Goal: Information Seeking & Learning: Learn about a topic

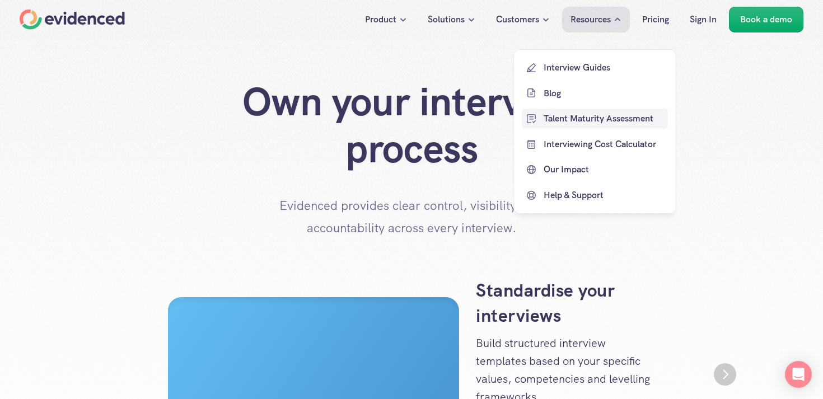
click at [555, 90] on p "Blog" at bounding box center [605, 93] width 122 height 15
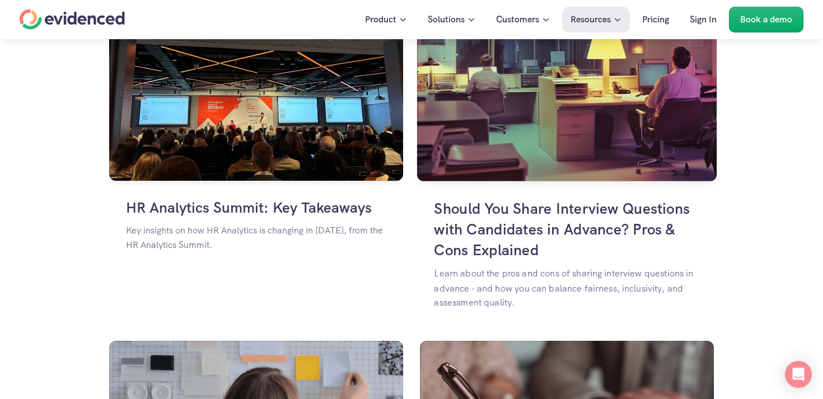
scroll to position [817, 0]
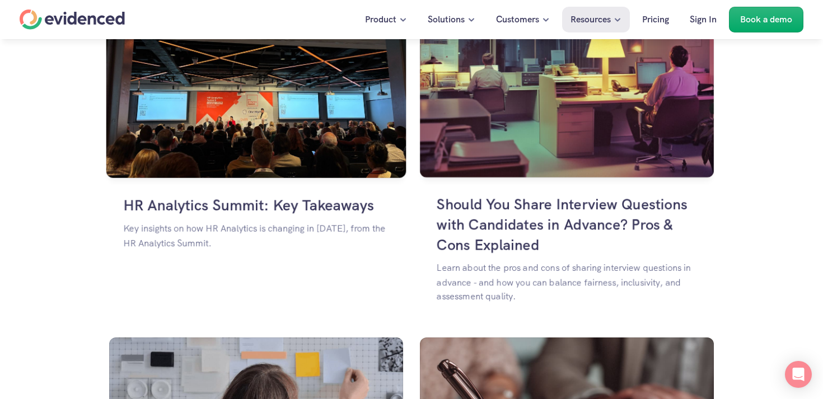
click at [257, 125] on img at bounding box center [256, 83] width 300 height 190
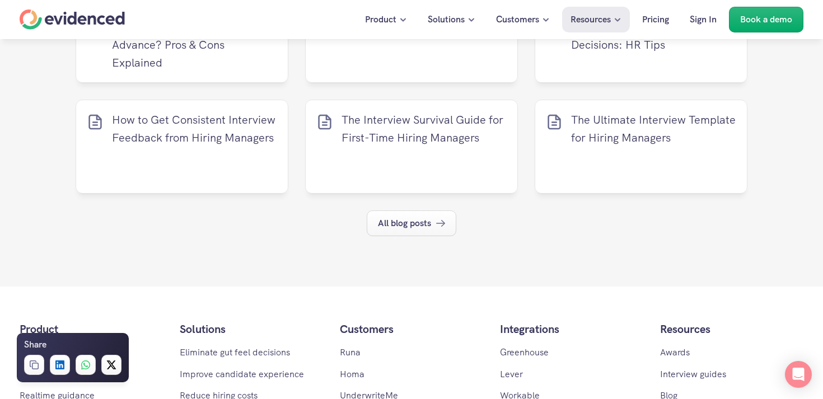
scroll to position [1937, 0]
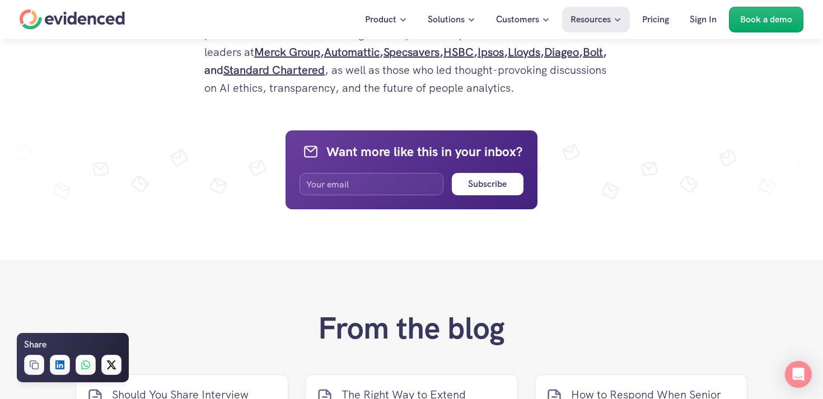
drag, startPoint x: 206, startPoint y: 104, endPoint x: 570, endPoint y: 73, distance: 365.3
click at [570, 73] on div "Want to make more accurate hiring decisions? Watch a quick demo" at bounding box center [411, 60] width 823 height 43
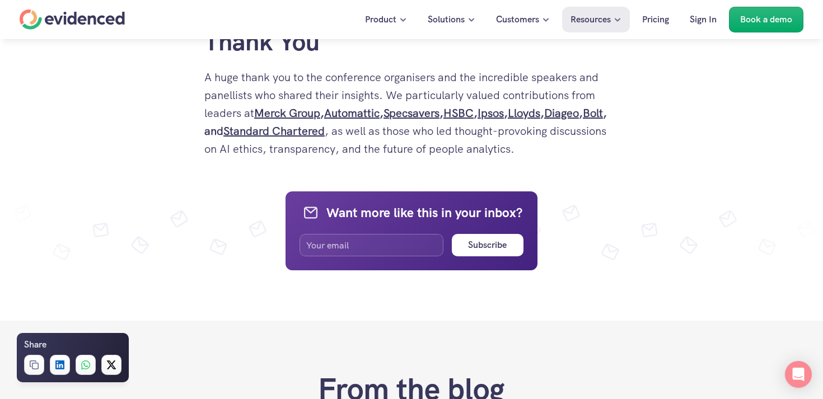
scroll to position [1844, 0]
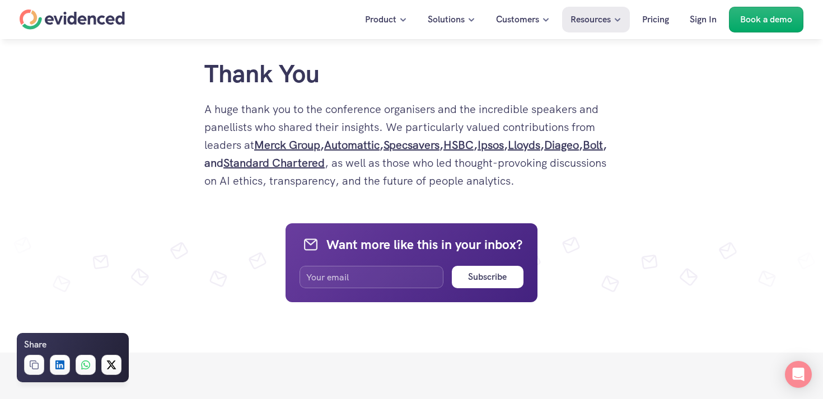
click at [576, 159] on p "A huge thank you to the conference organisers and the incredible speakers and p…" at bounding box center [411, 145] width 414 height 90
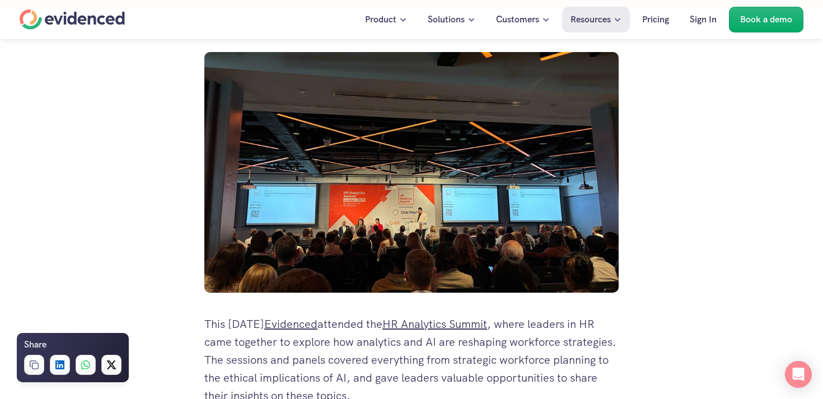
scroll to position [350, 0]
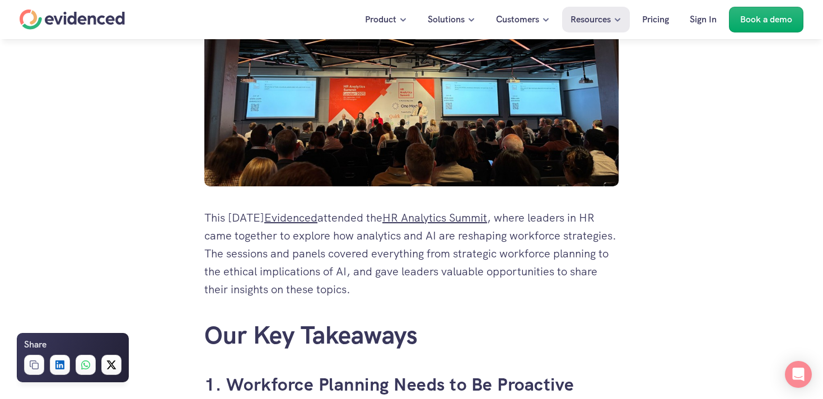
drag, startPoint x: 576, startPoint y: 165, endPoint x: 197, endPoint y: 216, distance: 383.1
copy div "Lore Ipsumdolo 2305 Sitametco adipisci eli SE Doeiusmod Tempor , incid utlabor …"
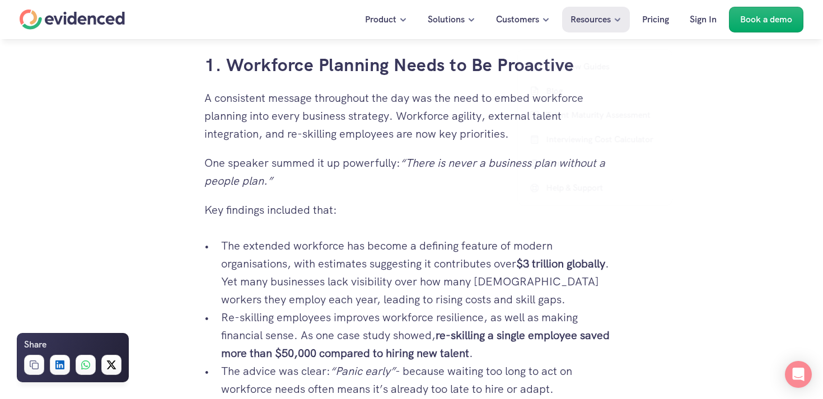
click at [413, 213] on p "Key findings included that:" at bounding box center [411, 210] width 414 height 18
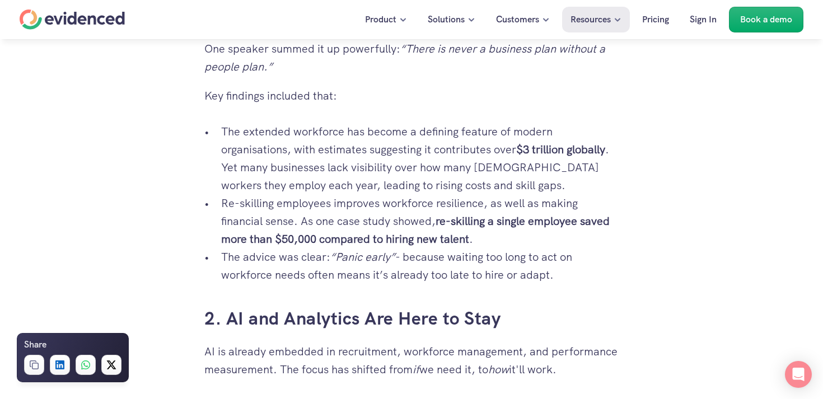
scroll to position [836, 0]
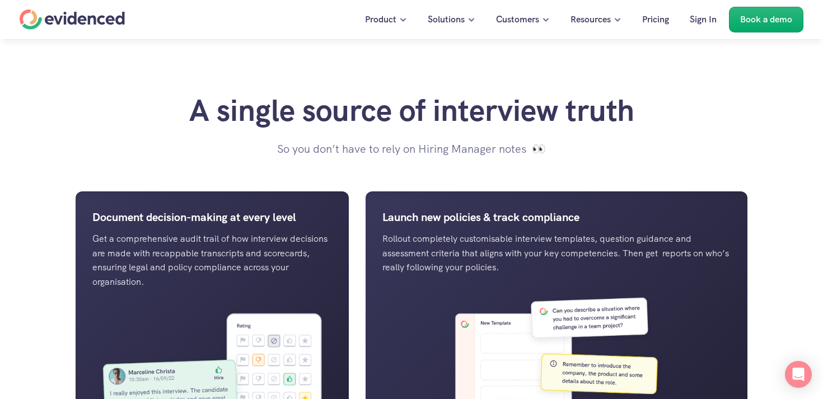
scroll to position [802, 0]
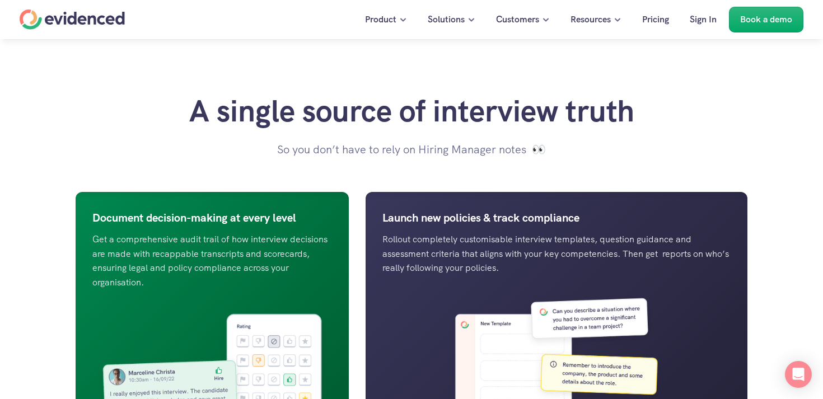
click at [292, 258] on p "Get a comprehensive audit trail of how interview decisions are made with recapp…" at bounding box center [212, 260] width 240 height 57
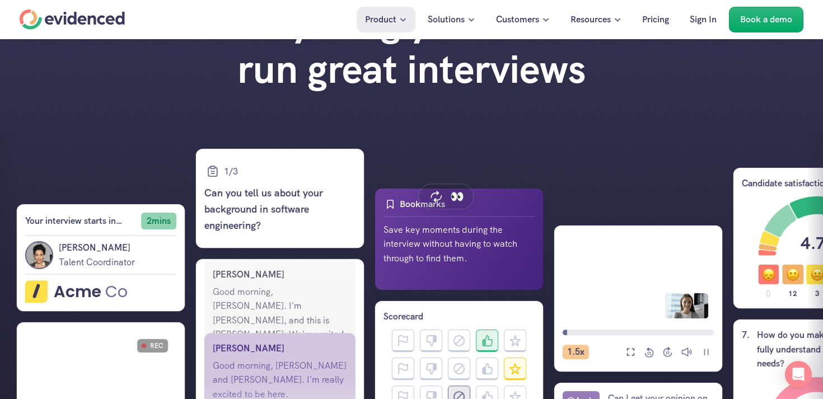
scroll to position [123, 0]
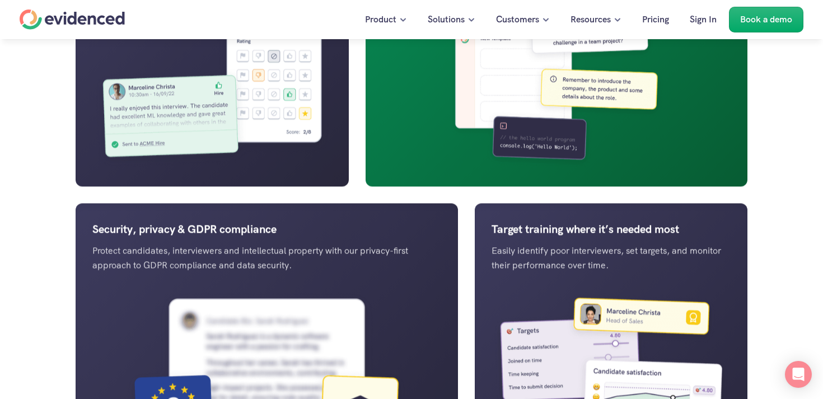
scroll to position [1095, 0]
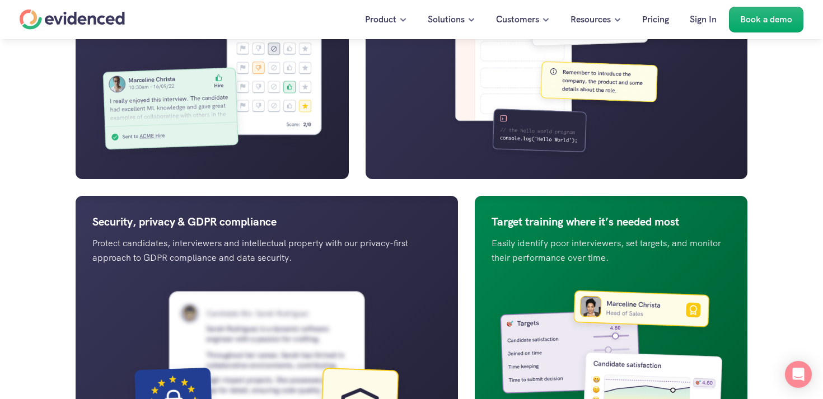
click at [544, 257] on p "Easily identify poor interviewers, set targets, and monitor their performance o…" at bounding box center [612, 250] width 240 height 29
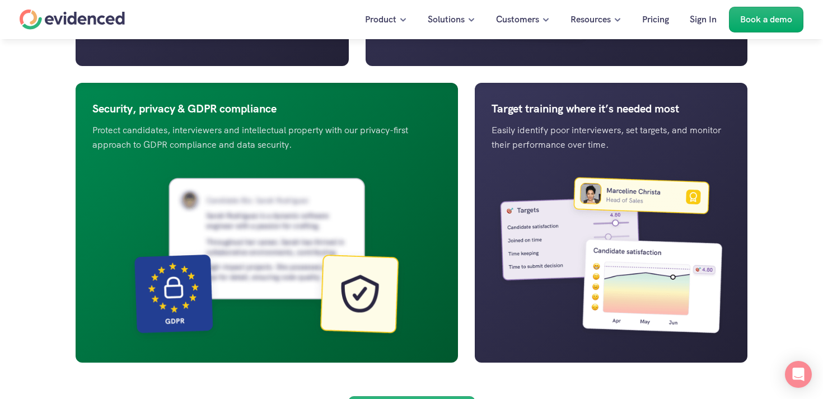
scroll to position [1251, 0]
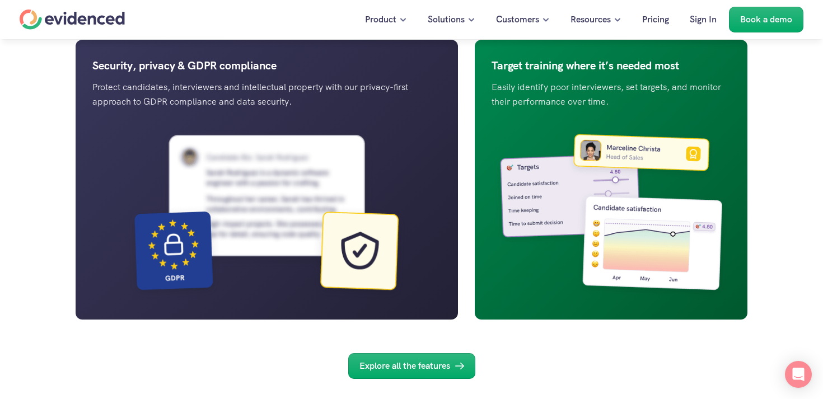
click at [537, 218] on img at bounding box center [612, 214] width 240 height 178
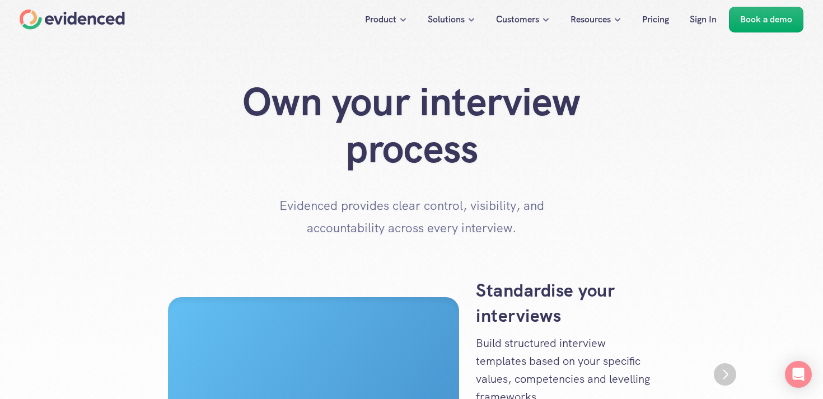
drag, startPoint x: 280, startPoint y: 205, endPoint x: 546, endPoint y: 230, distance: 266.7
click at [546, 230] on p "Evidenced provides clear control, visibility, and accountability across every i…" at bounding box center [412, 217] width 280 height 44
copy p "Evidenced provides clear control, visibility, and accountability across every i…"
click at [446, 178] on div "Own your interview process Evidenced provides clear control, visibility, and ac…" at bounding box center [412, 158] width 756 height 161
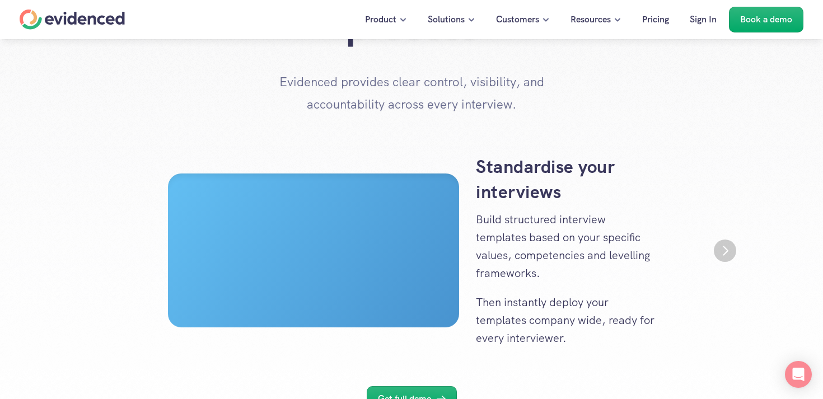
scroll to position [136, 0]
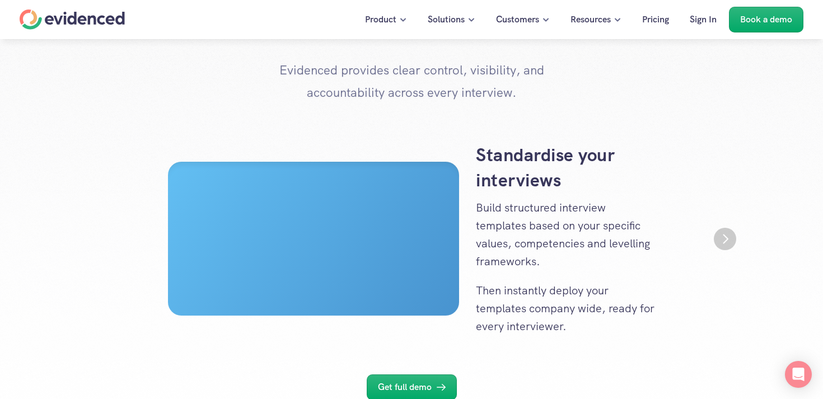
click at [722, 238] on img "Next" at bounding box center [725, 239] width 22 height 22
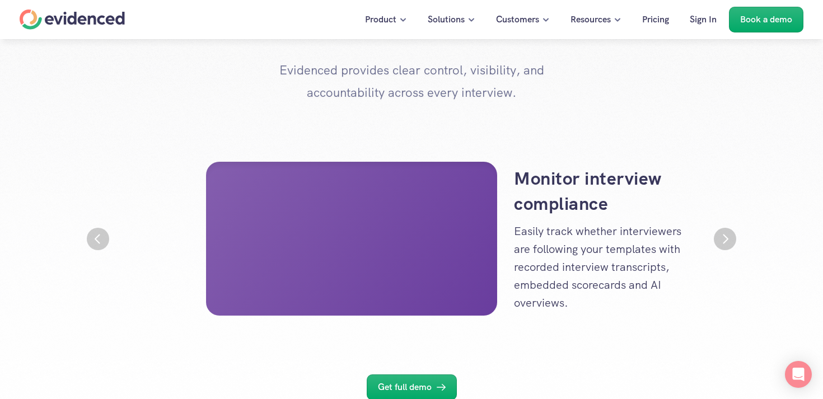
scroll to position [0, 672]
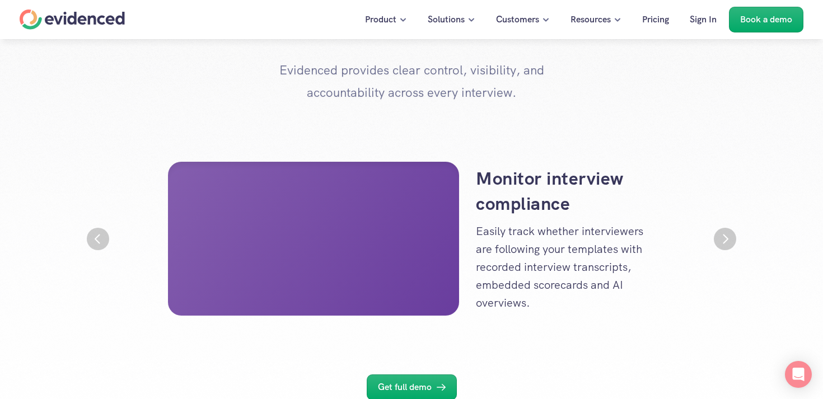
click at [722, 238] on img "Next" at bounding box center [725, 239] width 22 height 22
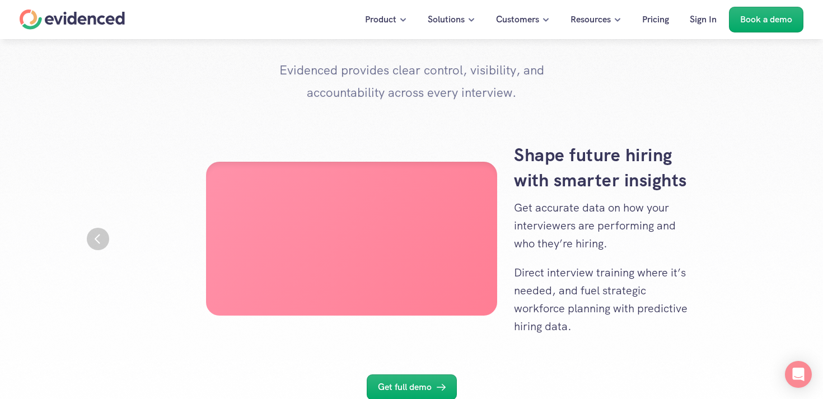
scroll to position [0, 1344]
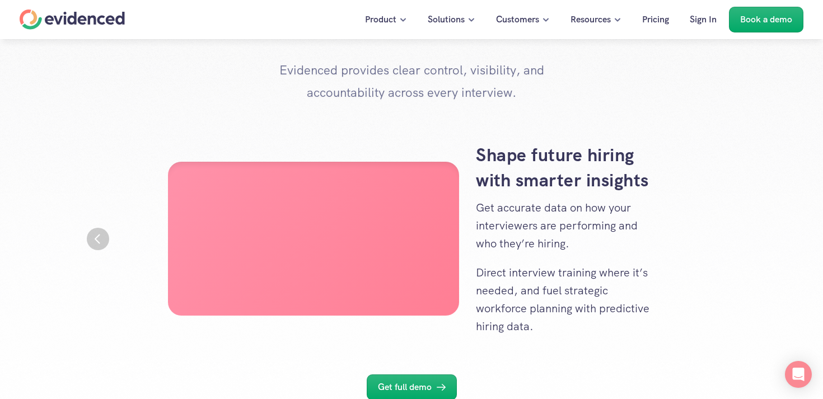
click at [106, 243] on img "Previous" at bounding box center [98, 239] width 22 height 22
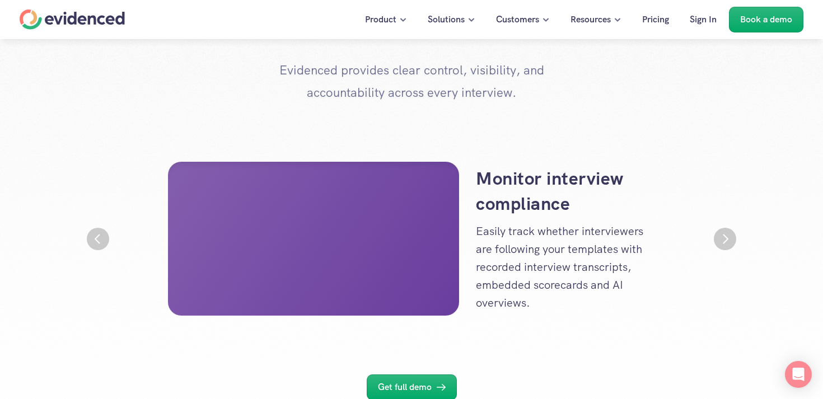
click at [106, 243] on img "Previous" at bounding box center [98, 239] width 22 height 22
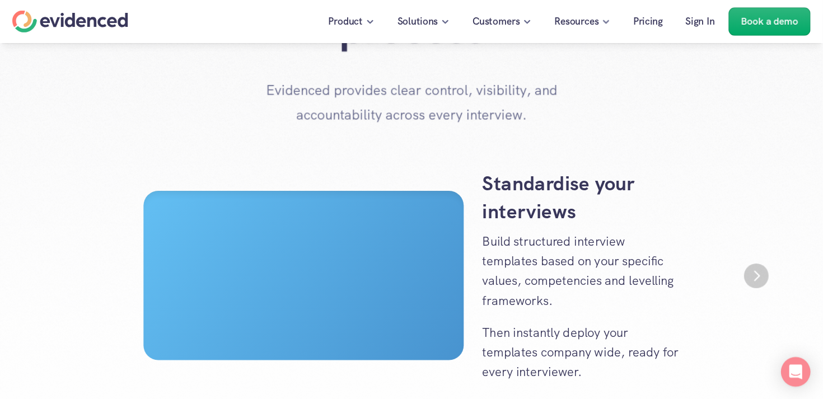
scroll to position [124, 0]
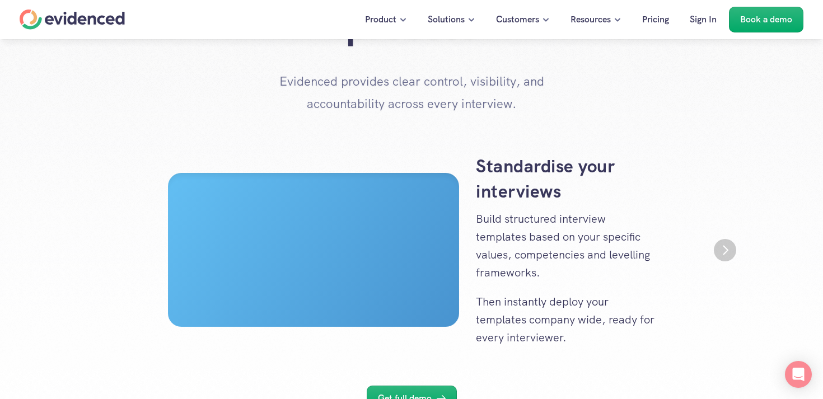
click at [726, 245] on img "Next" at bounding box center [725, 250] width 22 height 22
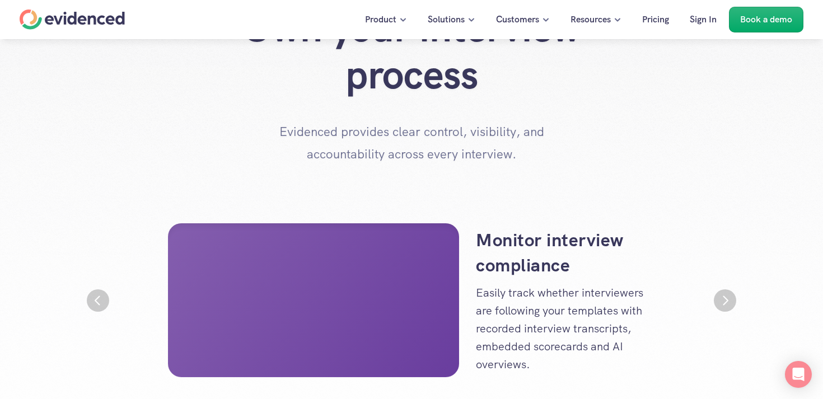
scroll to position [0, 0]
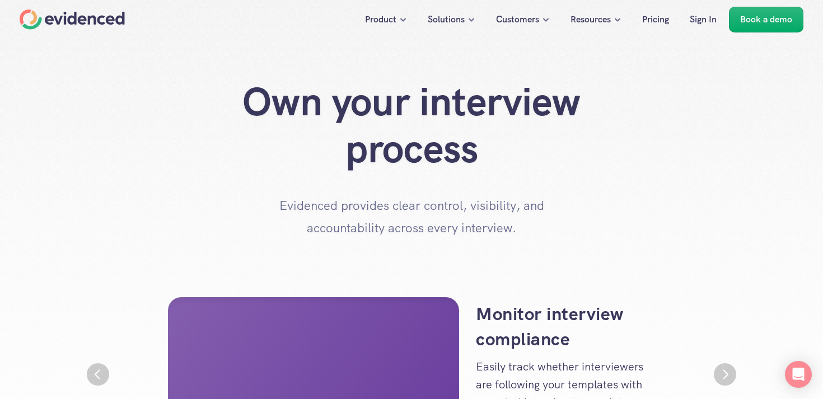
drag, startPoint x: 279, startPoint y: 204, endPoint x: 527, endPoint y: 230, distance: 248.3
click at [527, 230] on p "Evidenced provides clear control, visibility, and accountability across every i…" at bounding box center [412, 217] width 280 height 44
copy p "Evidenced provides clear control, visibility, and accountability across every i…"
click at [527, 230] on p "Evidenced provides clear control, visibility, and accountability across every i…" at bounding box center [412, 217] width 280 height 44
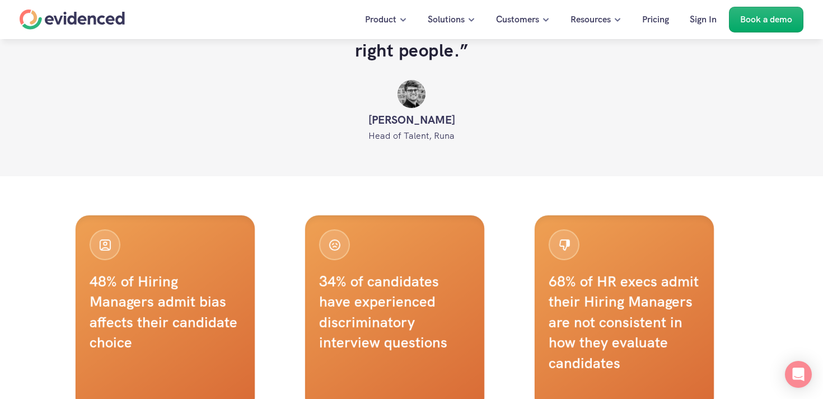
scroll to position [1602, 0]
